Goal: Task Accomplishment & Management: Manage account settings

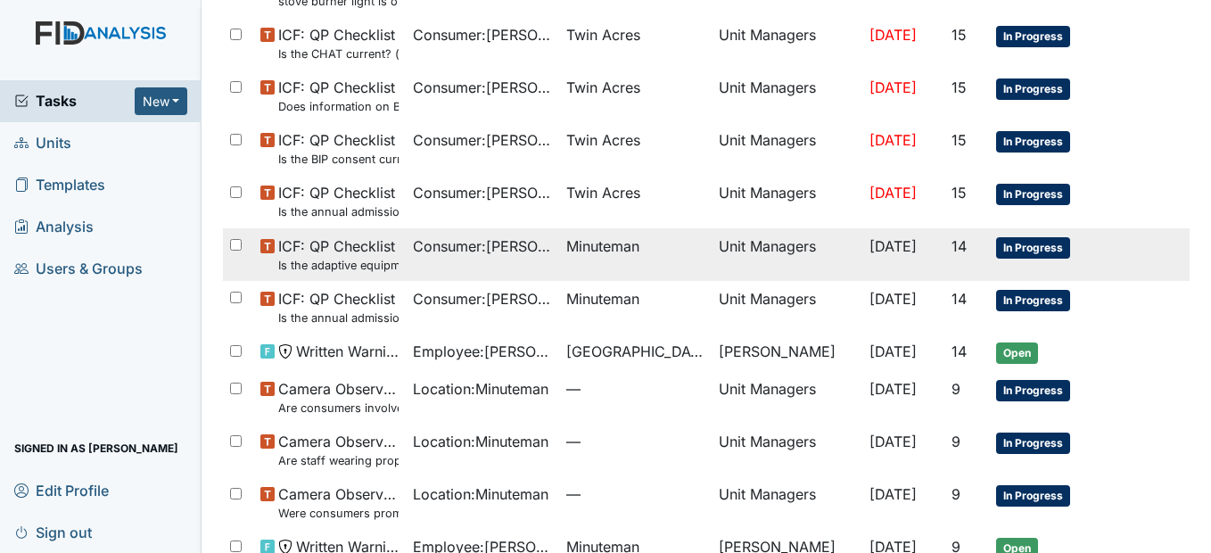
scroll to position [357, 0]
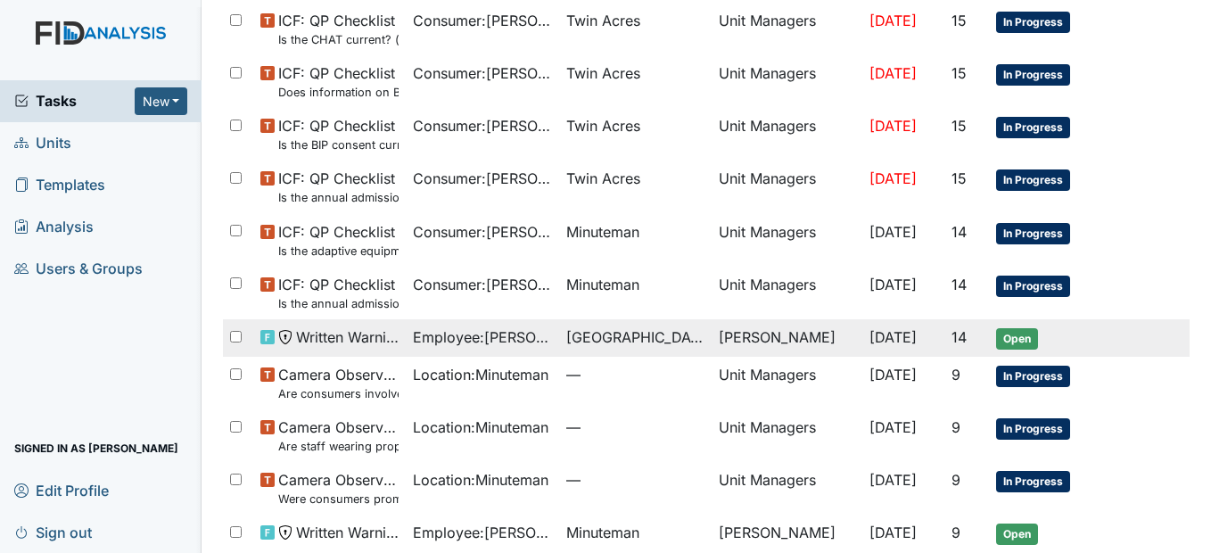
click at [499, 336] on span "Employee : Gaskins, Arthelia" at bounding box center [482, 336] width 139 height 21
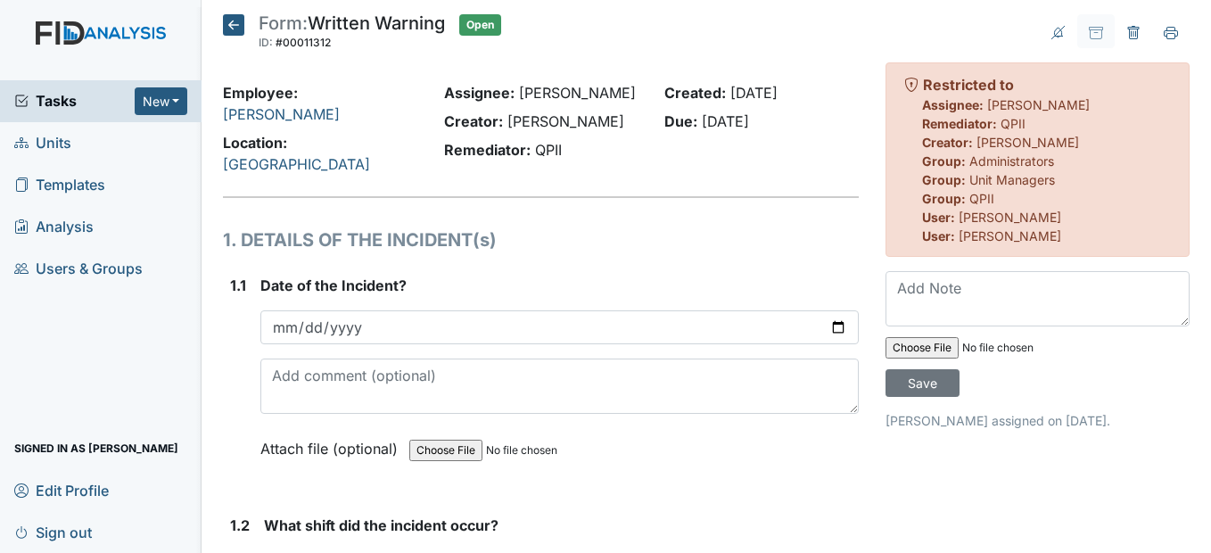
click at [232, 22] on icon at bounding box center [233, 24] width 21 height 21
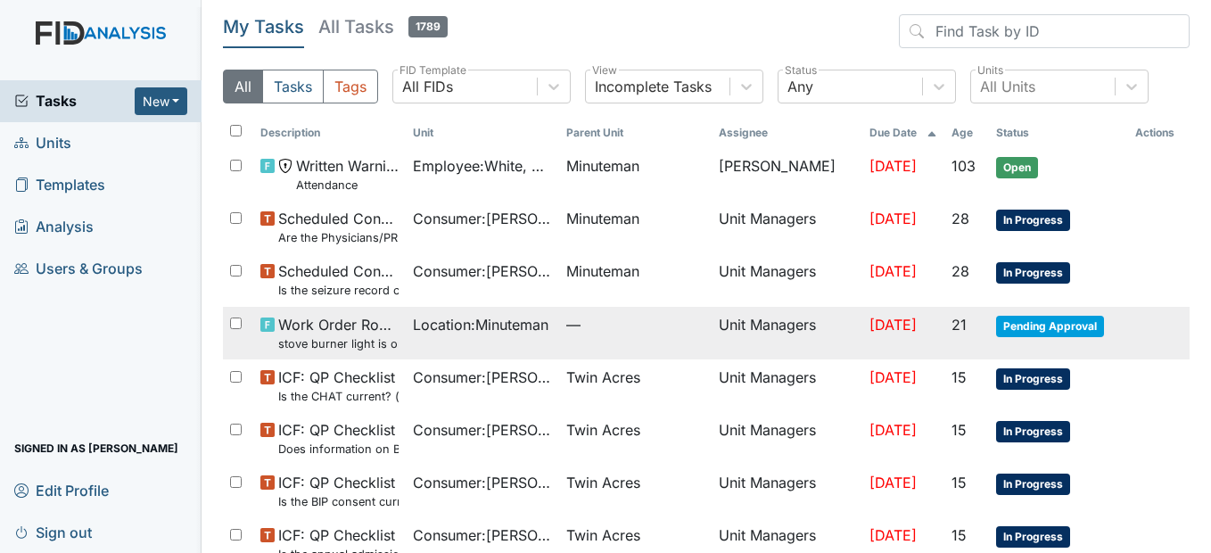
click at [413, 332] on span "Location : Minuteman" at bounding box center [481, 324] width 136 height 21
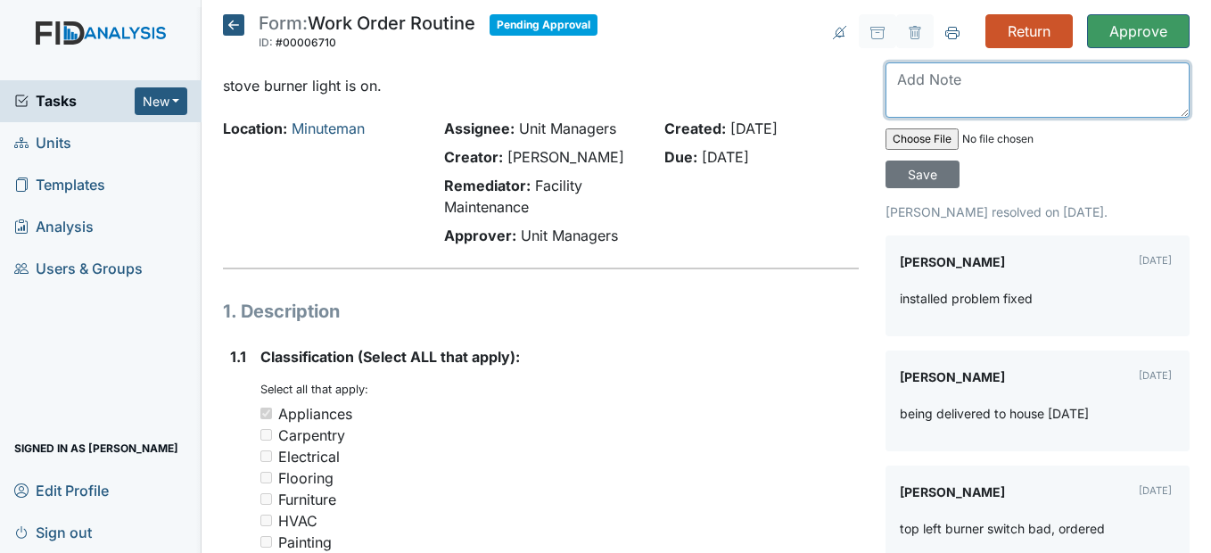
click at [924, 92] on textarea at bounding box center [1038, 89] width 304 height 55
type textarea "Light is off on the stove"
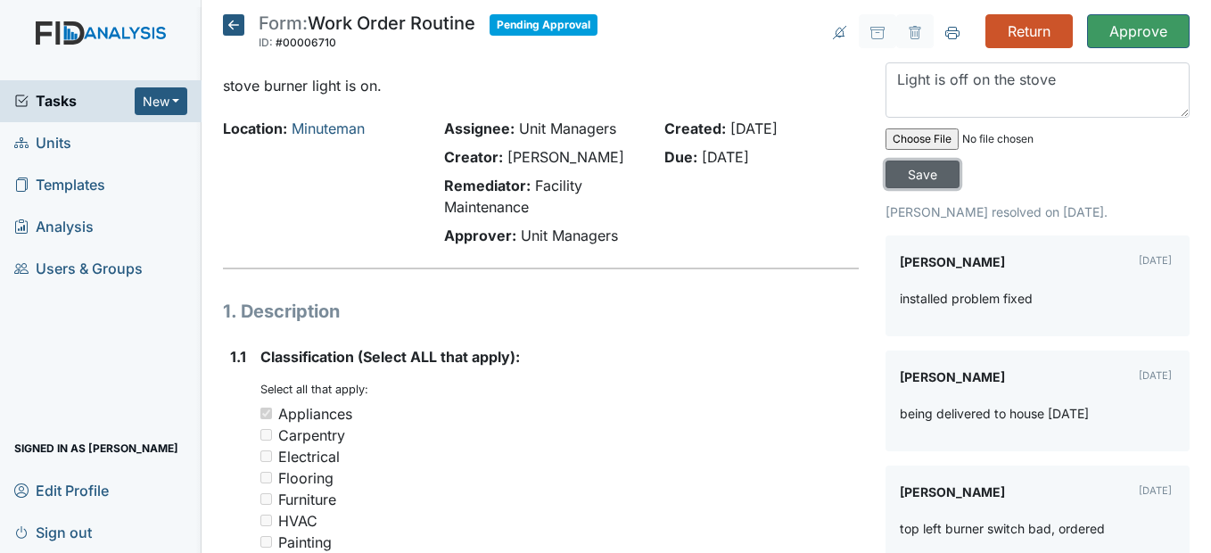
click at [886, 171] on input "Save" at bounding box center [923, 175] width 74 height 28
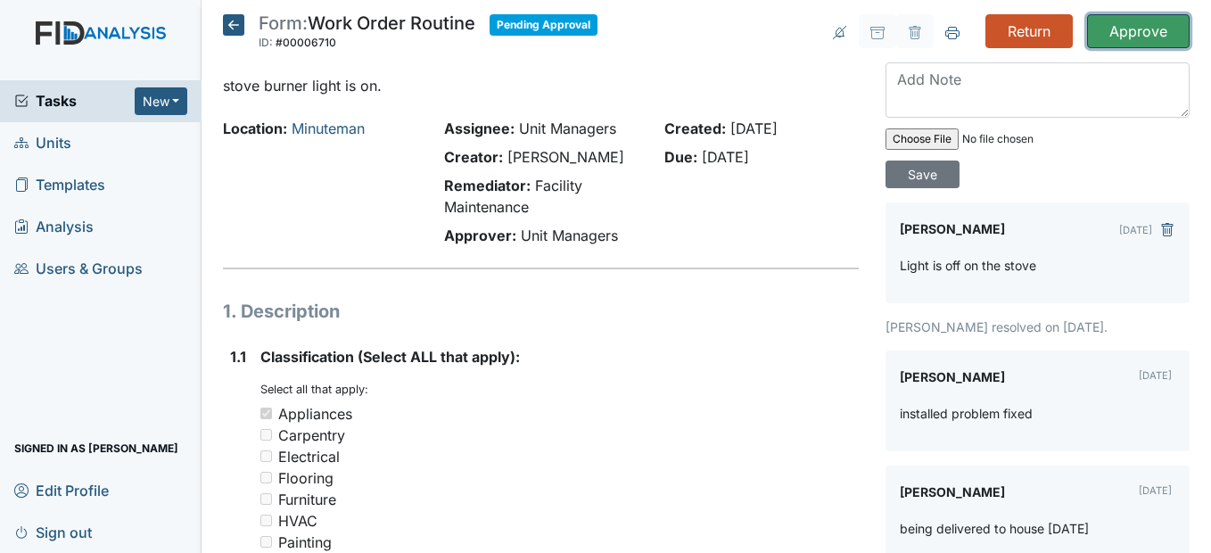
click at [1128, 30] on input "Approve" at bounding box center [1138, 31] width 103 height 34
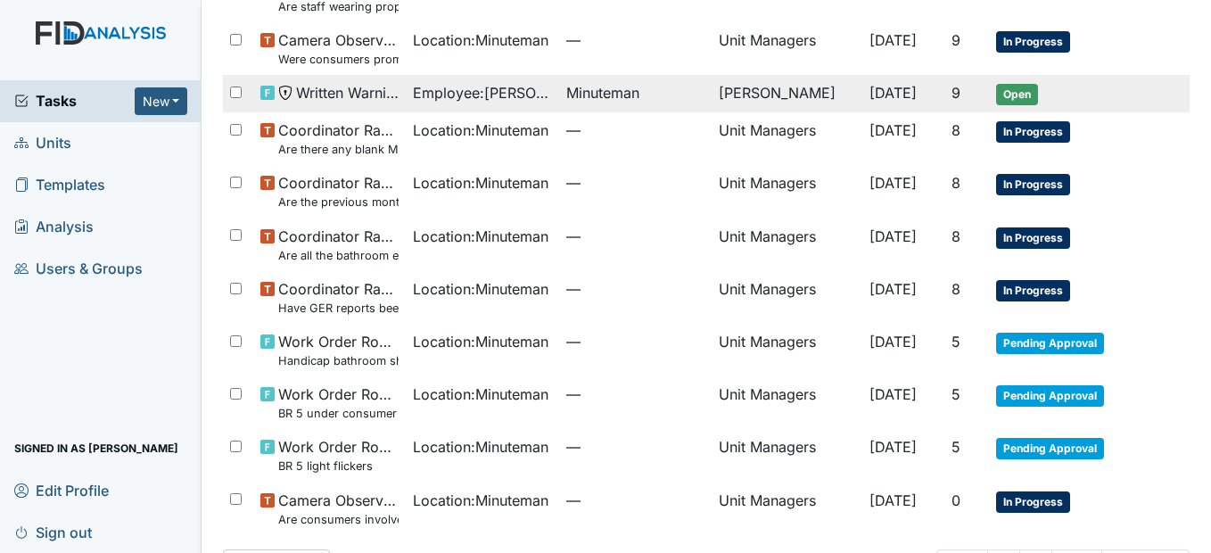
scroll to position [862, 0]
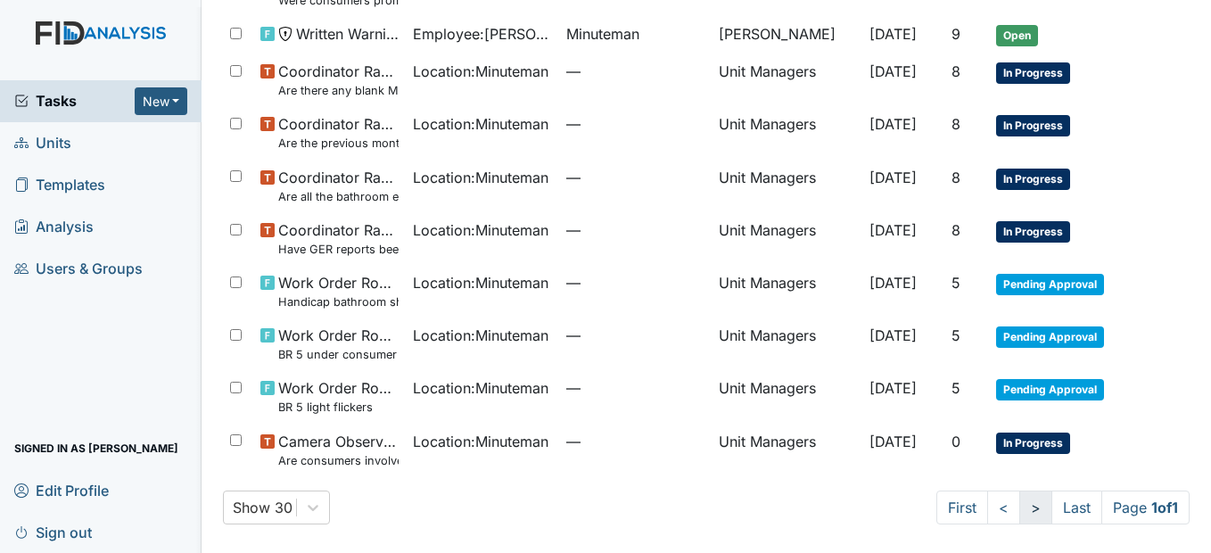
click at [1020, 501] on link ">" at bounding box center [1036, 508] width 33 height 34
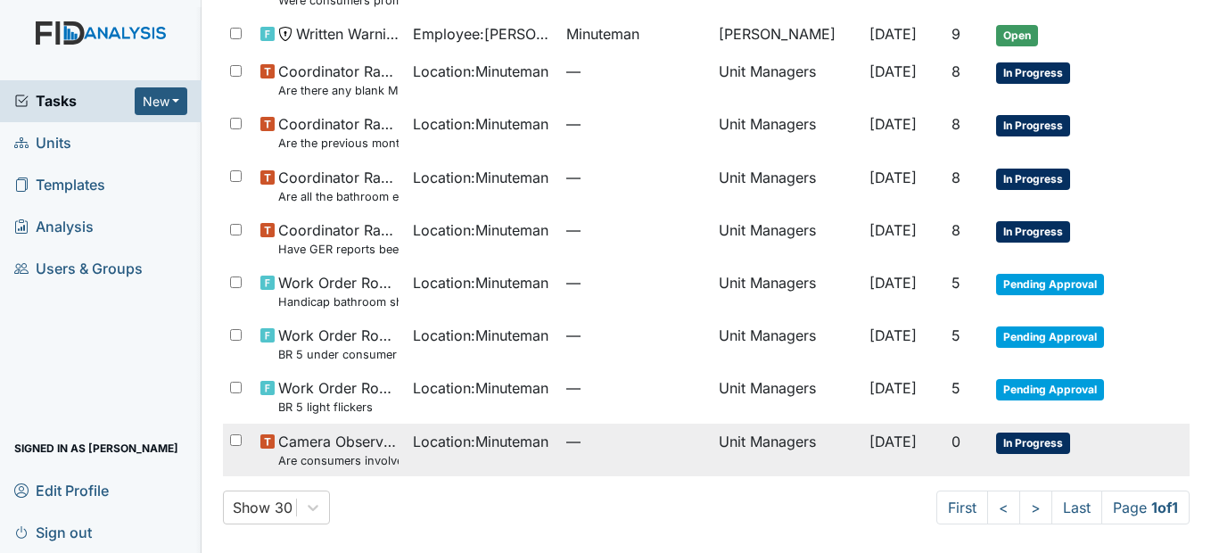
click at [787, 439] on td "Unit Managers" at bounding box center [787, 450] width 150 height 53
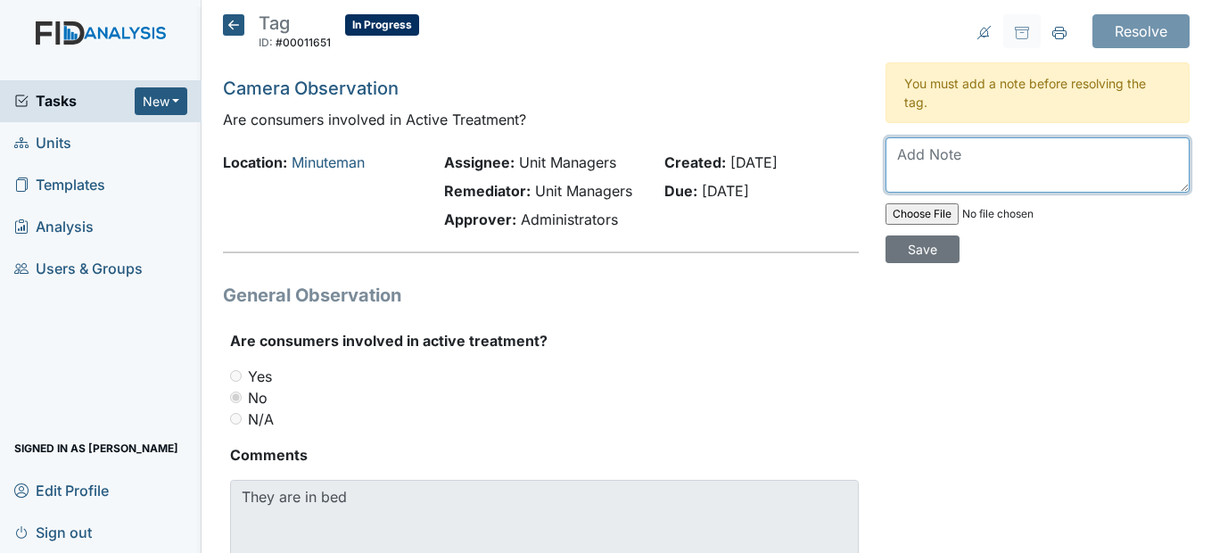
click at [927, 160] on textarea at bounding box center [1038, 164] width 304 height 55
drag, startPoint x: 946, startPoint y: 162, endPoint x: 946, endPoint y: 153, distance: 9.0
click at [948, 155] on textarea "The" at bounding box center [1038, 164] width 304 height 55
type textarea "The consumers are in bed"
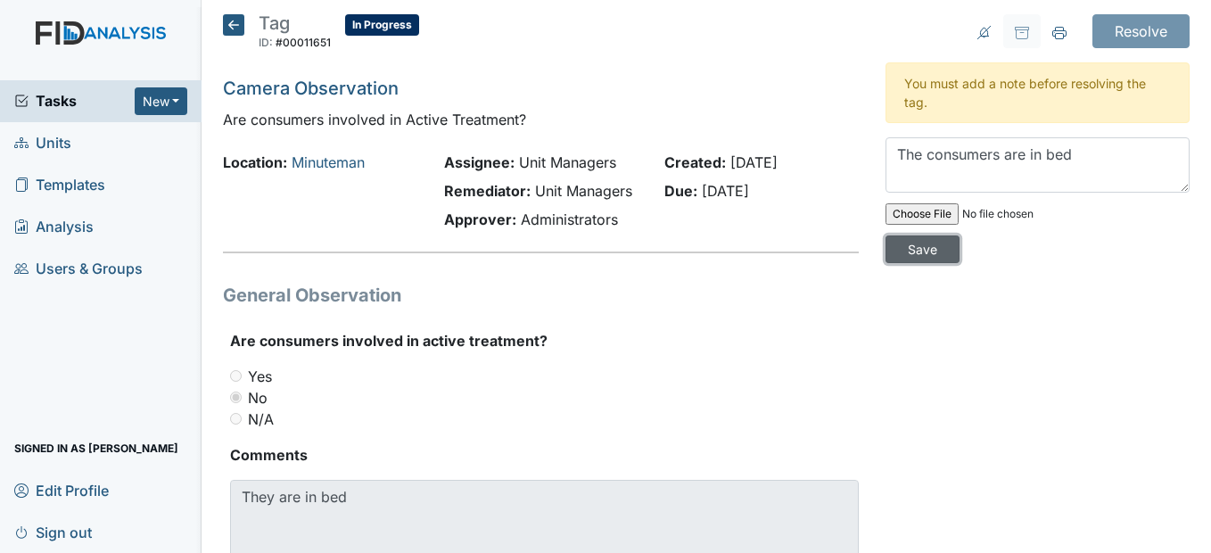
click at [910, 246] on input "Save" at bounding box center [923, 249] width 74 height 28
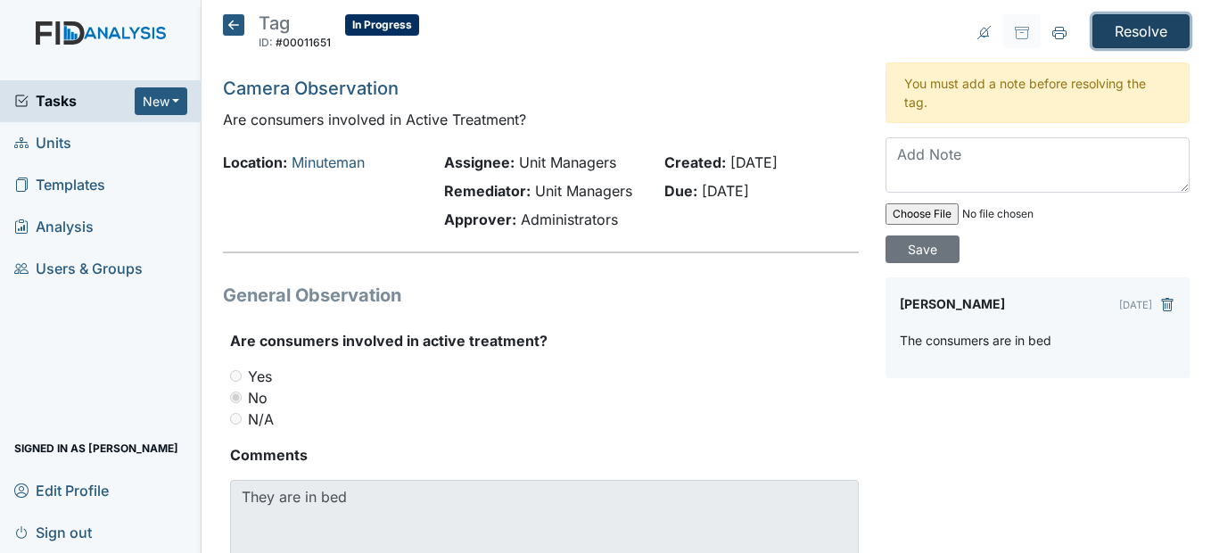
click at [1116, 29] on input "Resolve" at bounding box center [1141, 31] width 97 height 34
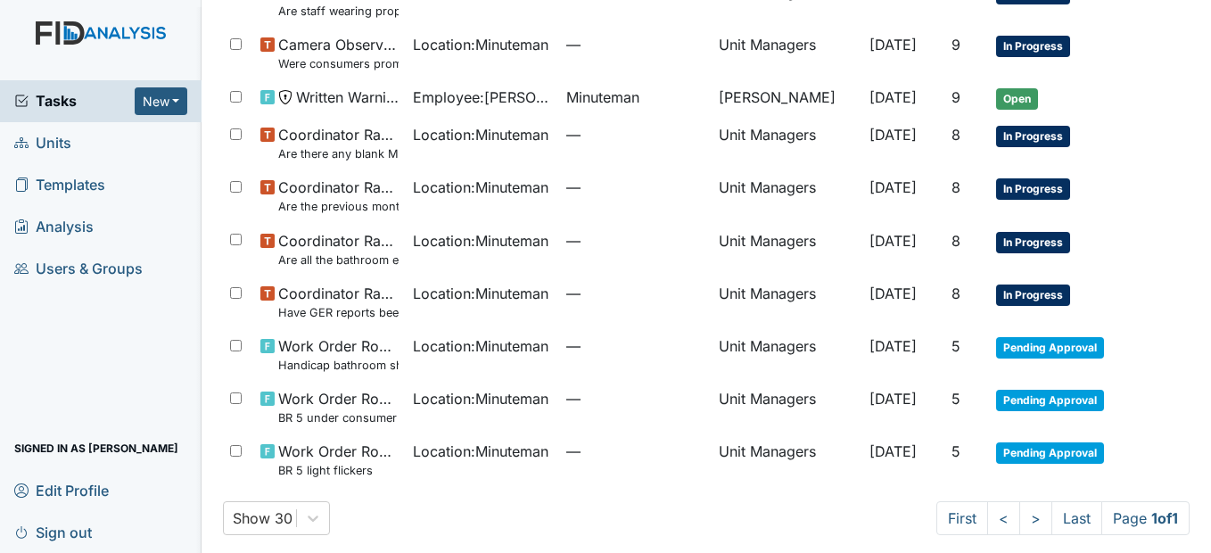
scroll to position [809, 0]
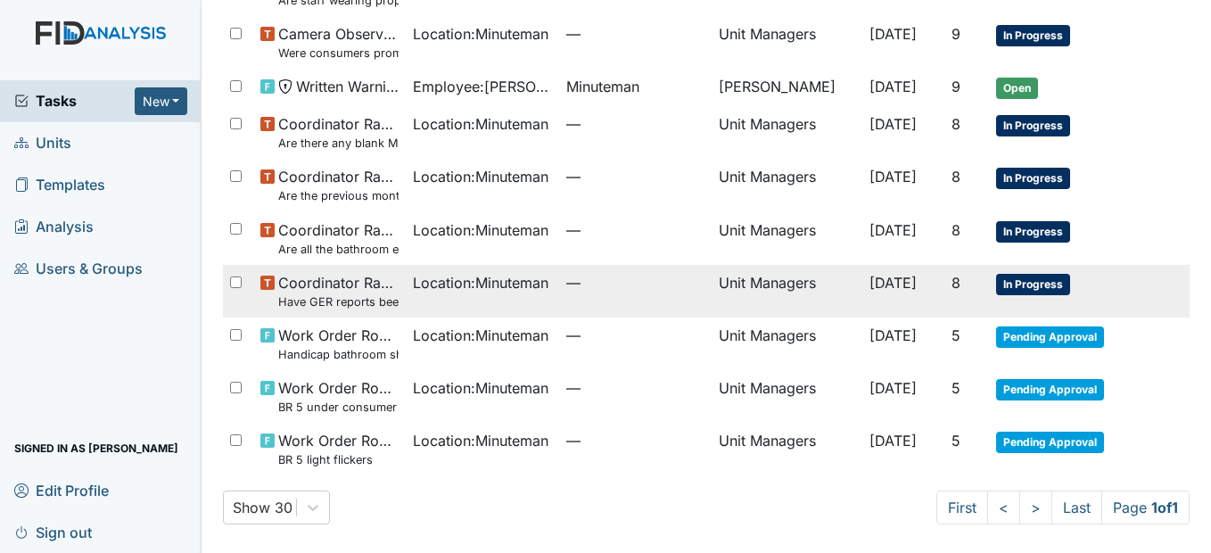
click at [541, 283] on td "Location : Minuteman" at bounding box center [482, 291] width 153 height 53
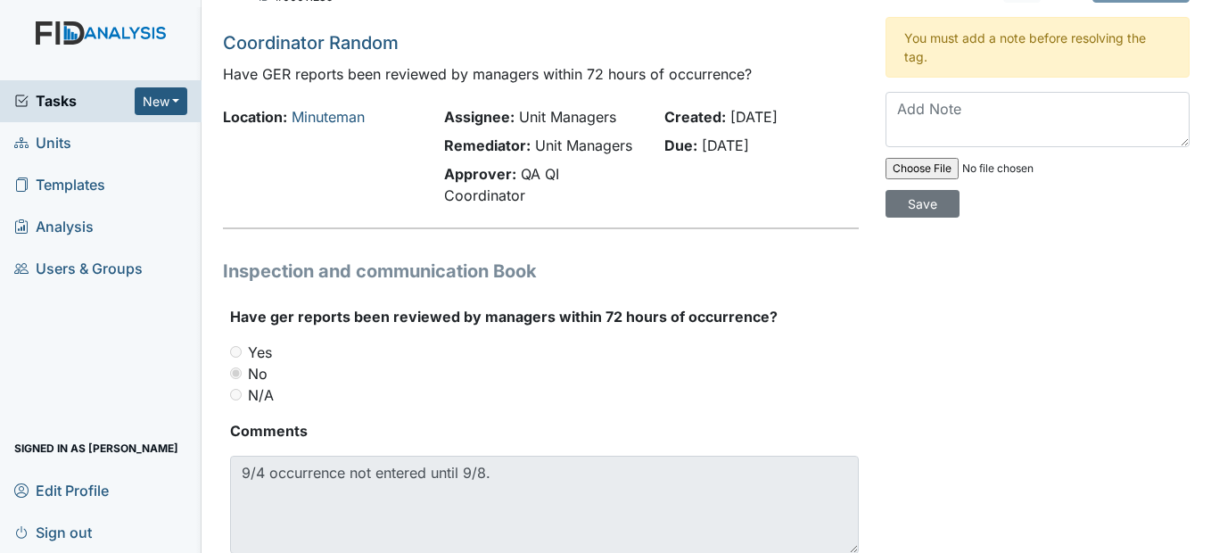
scroll to position [14, 0]
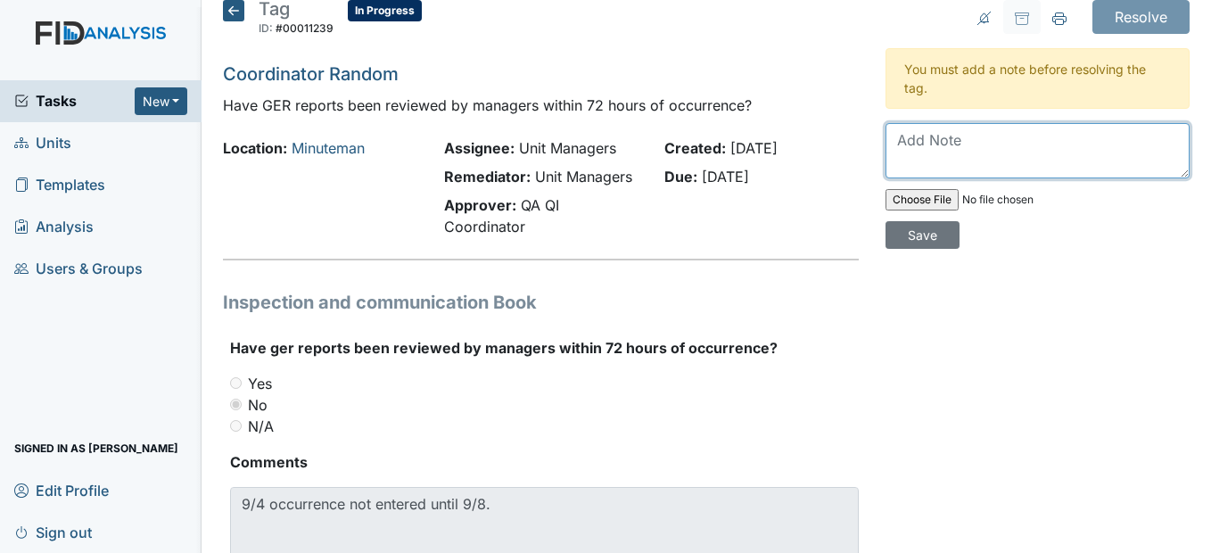
click at [927, 144] on textarea at bounding box center [1038, 150] width 304 height 55
type textarea "I will review all GER daily."
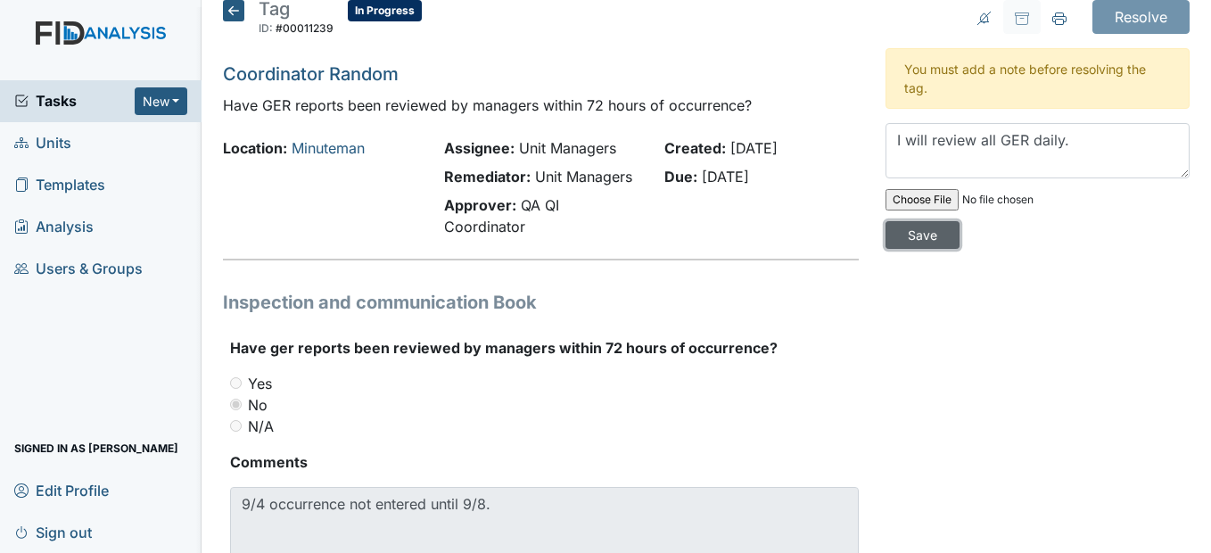
click at [905, 238] on input "Save" at bounding box center [923, 235] width 74 height 28
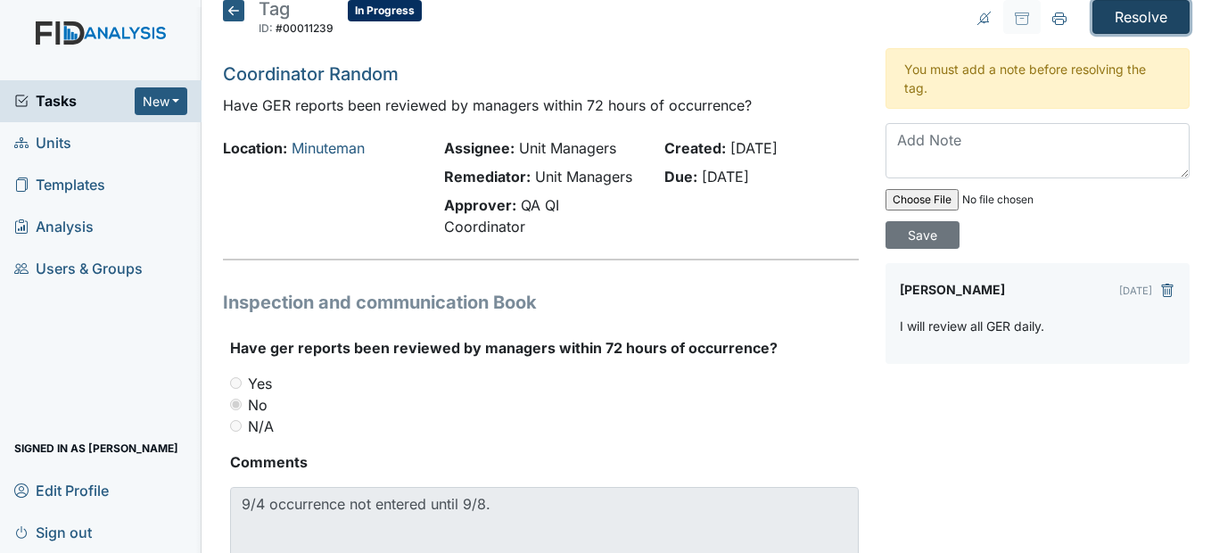
click at [1125, 20] on input "Resolve" at bounding box center [1141, 17] width 97 height 34
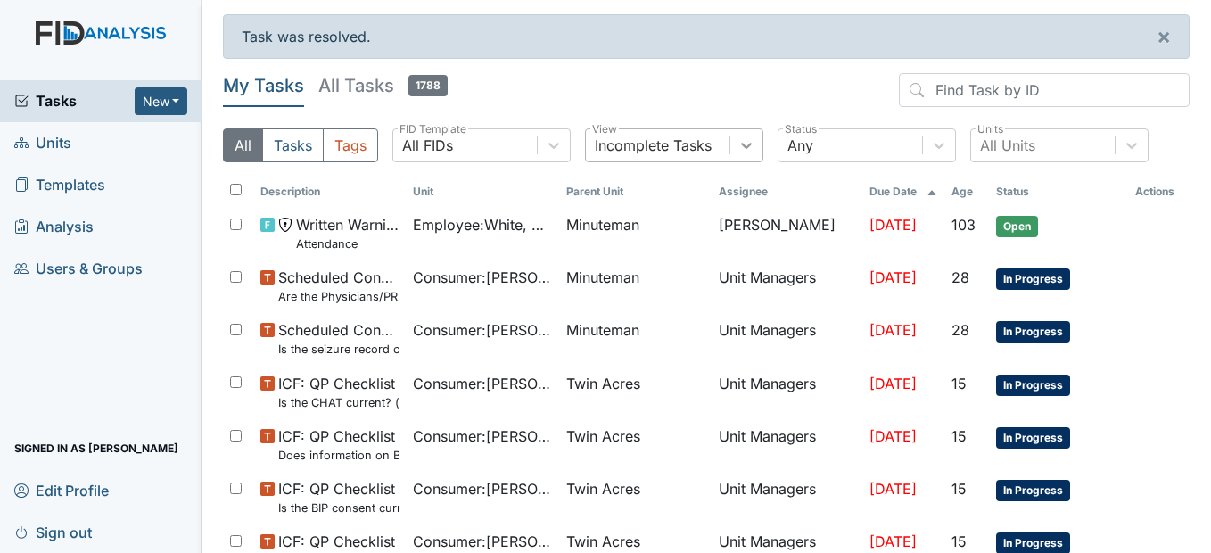
click at [756, 141] on icon at bounding box center [747, 145] width 18 height 18
click at [660, 84] on header "My Tasks All Tasks 1788" at bounding box center [706, 93] width 967 height 41
